Goal: Task Accomplishment & Management: Use online tool/utility

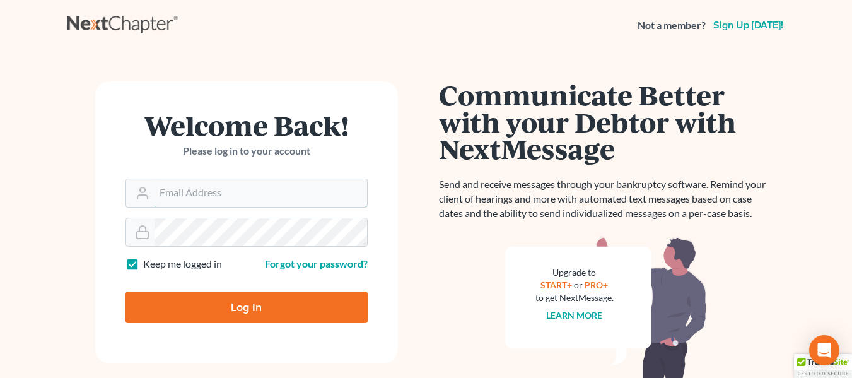
type input "[EMAIL_ADDRESS][DOMAIN_NAME]"
click at [276, 298] on input "Log In" at bounding box center [246, 307] width 242 height 32
type input "Thinking..."
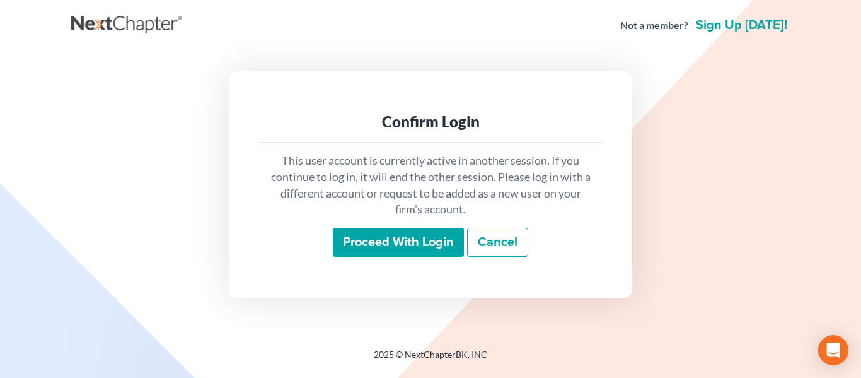
click at [401, 248] on input "Proceed with login" at bounding box center [398, 242] width 131 height 29
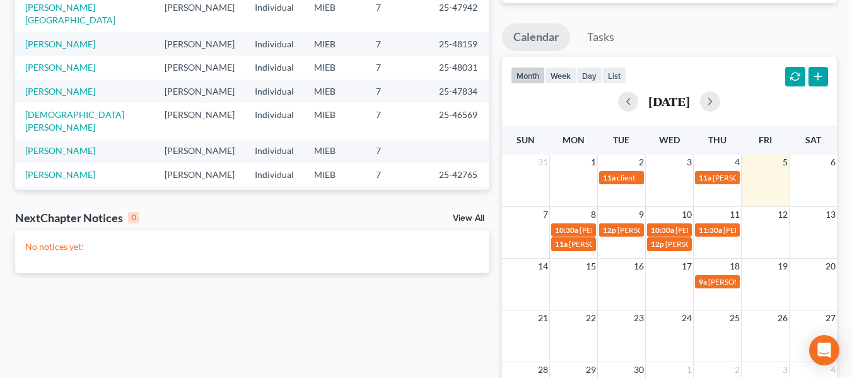
scroll to position [204, 0]
click at [721, 224] on span "11:30a" at bounding box center [710, 228] width 23 height 9
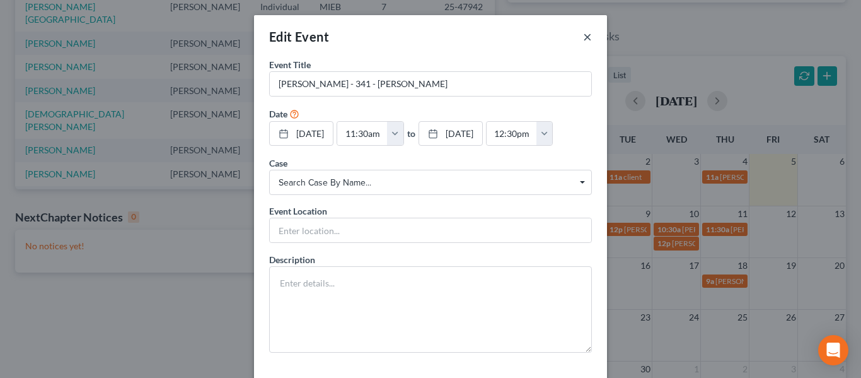
click at [583, 35] on button "×" at bounding box center [587, 36] width 9 height 15
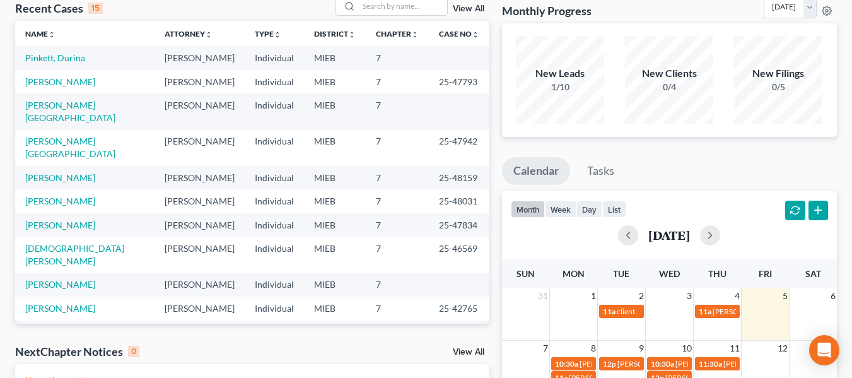
scroll to position [59, 0]
